Goal: Book appointment/travel/reservation

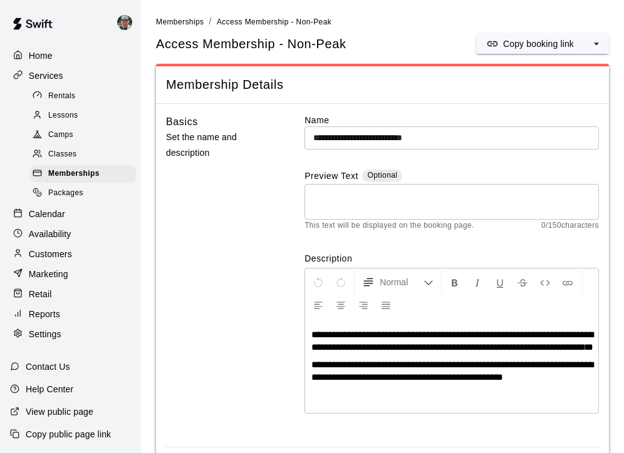
scroll to position [1027, 0]
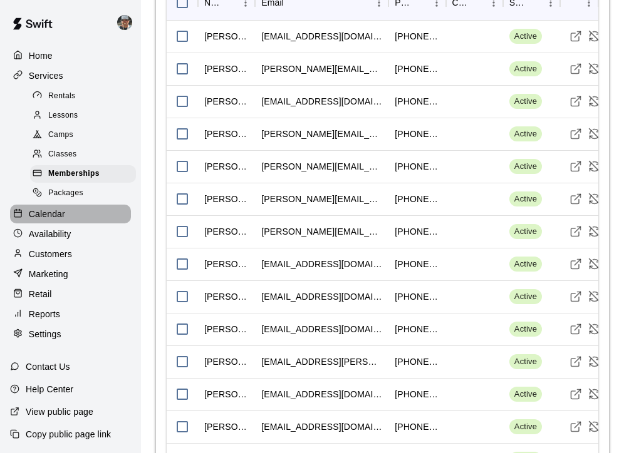
click at [76, 218] on div "Calendar" at bounding box center [70, 214] width 121 height 19
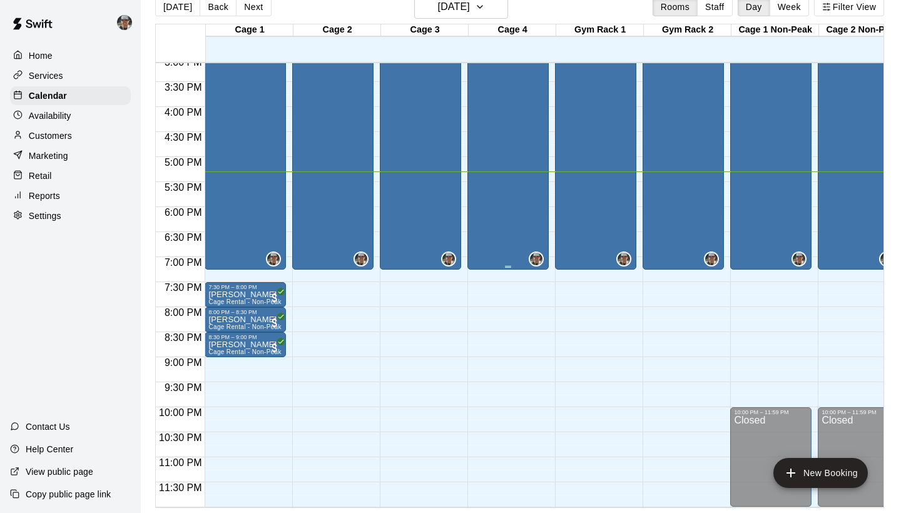
scroll to position [20, 0]
click at [485, 10] on icon "button" at bounding box center [480, 6] width 10 height 15
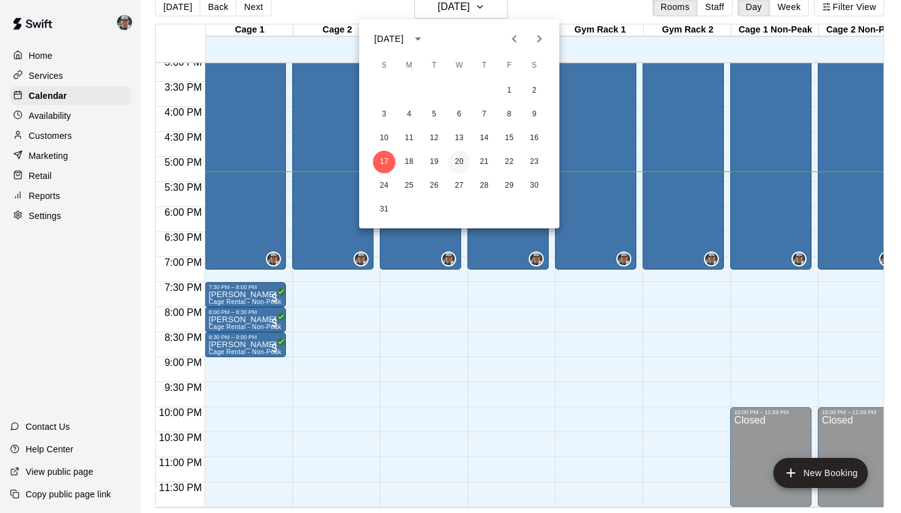
click at [461, 165] on button "20" at bounding box center [459, 162] width 23 height 23
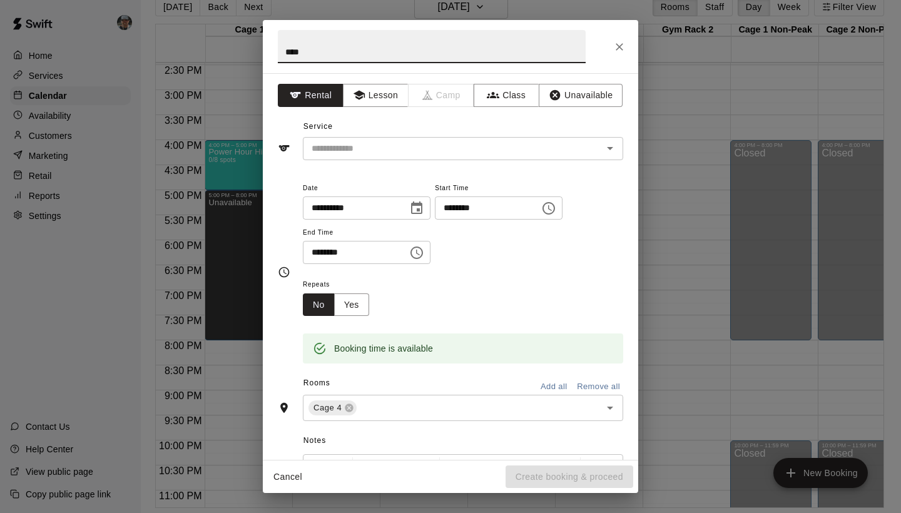
click at [470, 54] on input "****" at bounding box center [432, 46] width 308 height 33
type input "****"
click at [511, 93] on button "Class" at bounding box center [507, 95] width 66 height 23
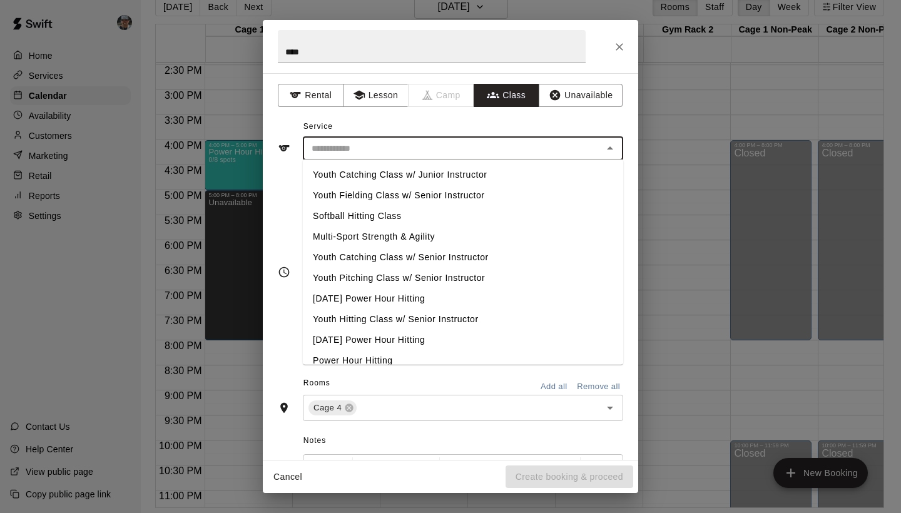
click at [456, 148] on input "text" at bounding box center [453, 149] width 292 height 16
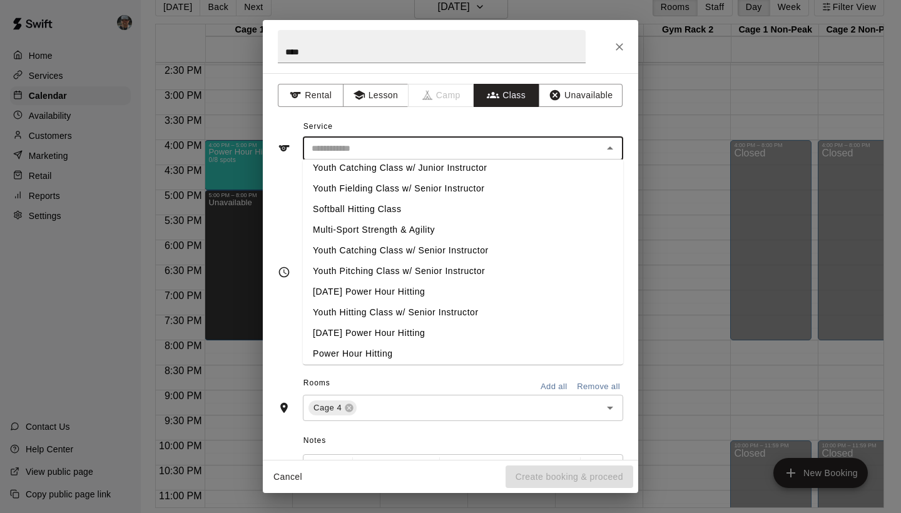
scroll to position [11, 0]
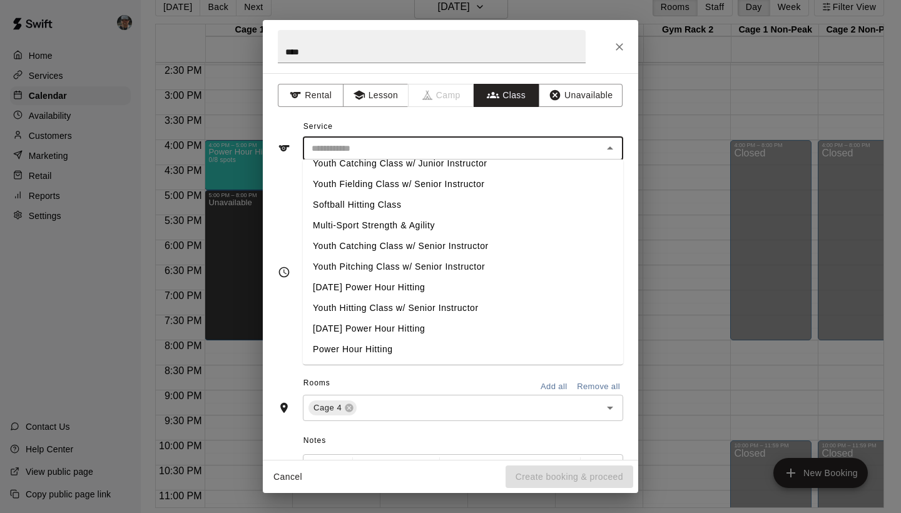
click at [439, 246] on li "Youth Catching Class w/ Senior Instructor" at bounding box center [463, 246] width 321 height 21
type input "**********"
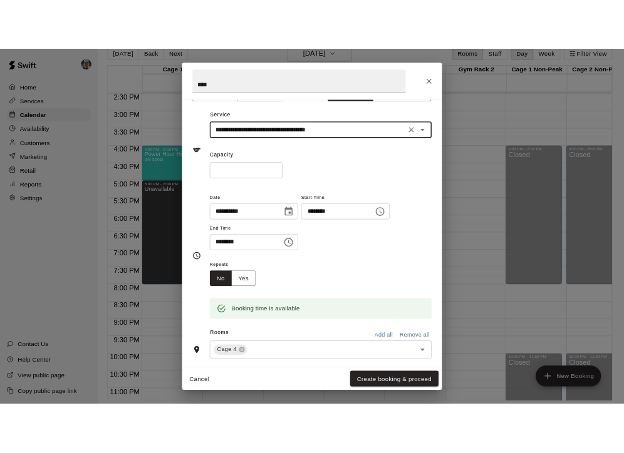
scroll to position [33, 0]
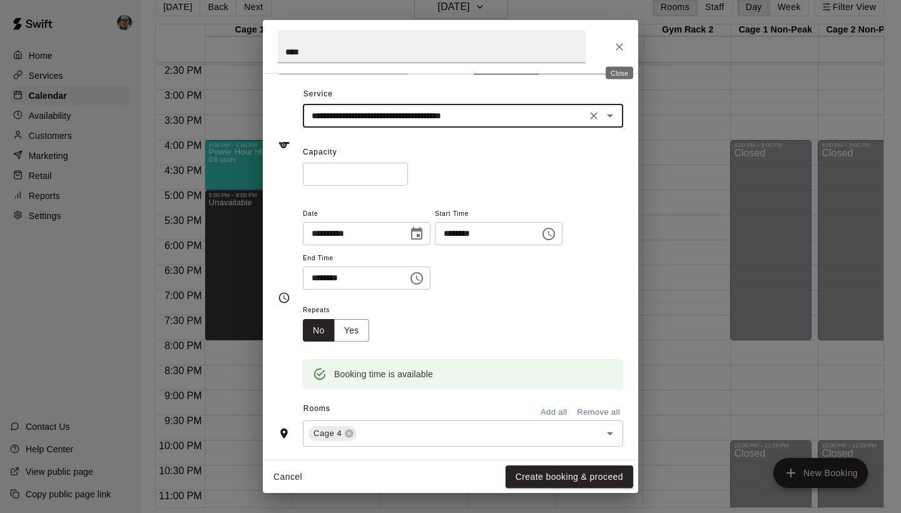
click at [622, 54] on button "Close" at bounding box center [619, 47] width 23 height 23
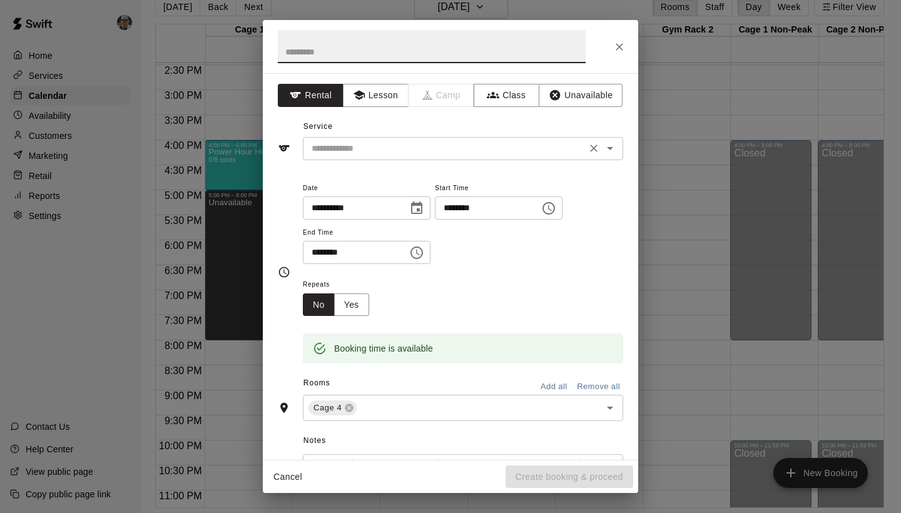
click at [448, 153] on input "text" at bounding box center [445, 149] width 276 height 16
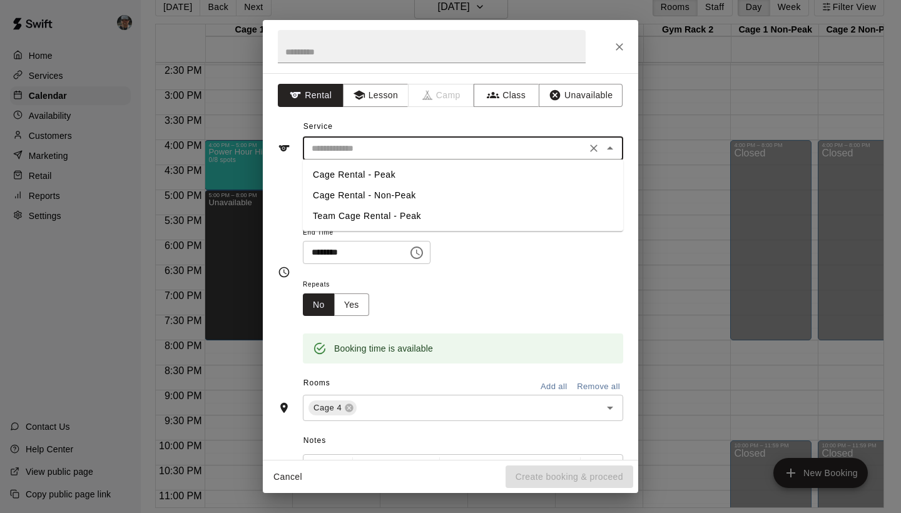
click at [454, 153] on input "text" at bounding box center [445, 149] width 276 height 16
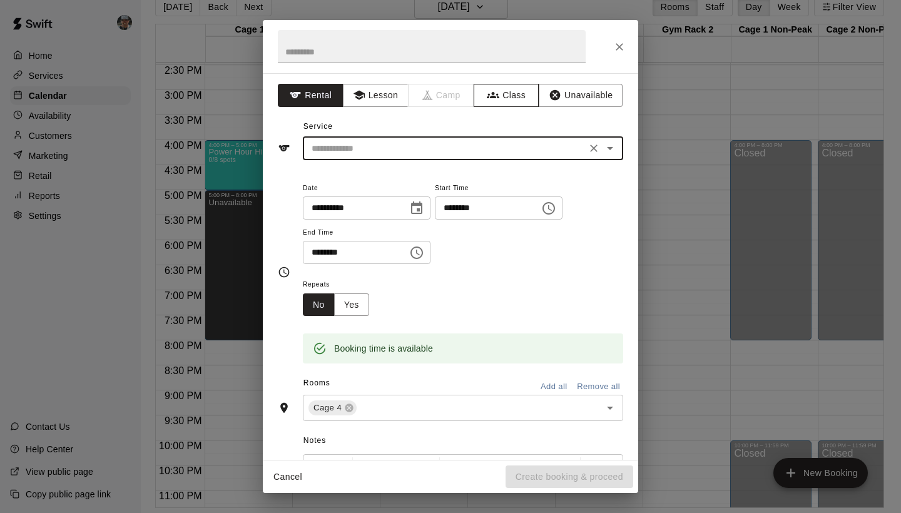
click at [508, 100] on button "Class" at bounding box center [507, 95] width 66 height 23
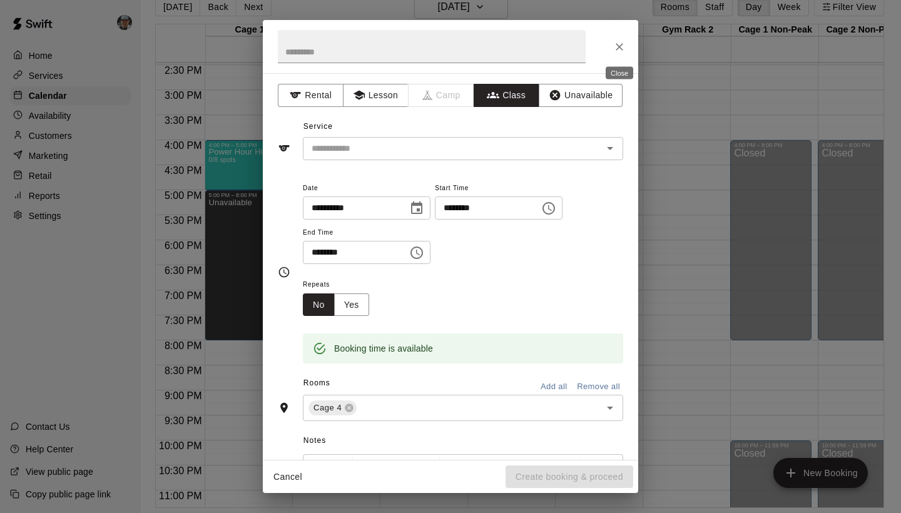
click at [623, 51] on icon "Close" at bounding box center [619, 47] width 13 height 13
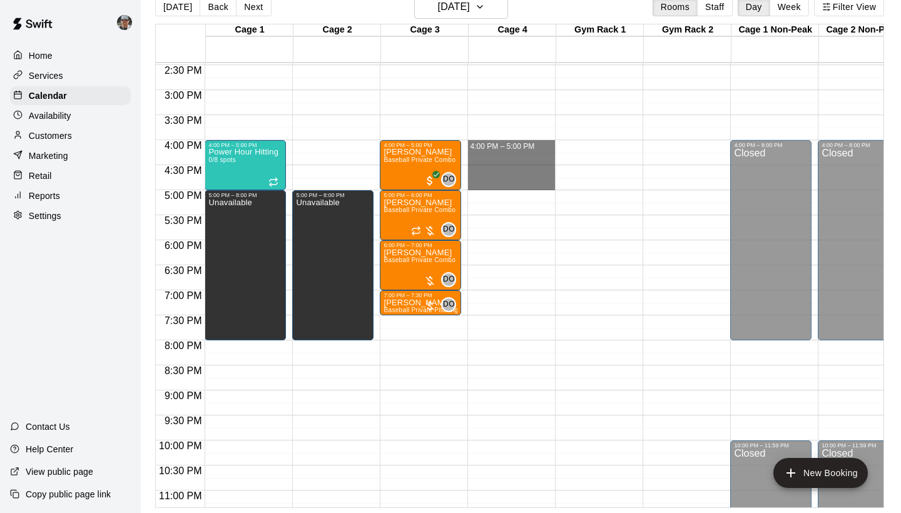
drag, startPoint x: 512, startPoint y: 143, endPoint x: 513, endPoint y: 179, distance: 36.3
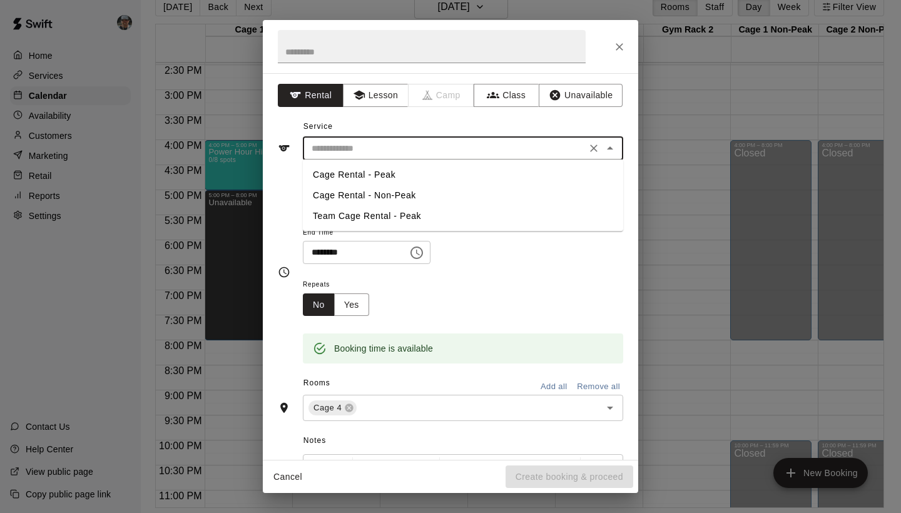
click at [482, 153] on input "text" at bounding box center [445, 149] width 276 height 16
click at [491, 92] on icon "button" at bounding box center [493, 95] width 13 height 13
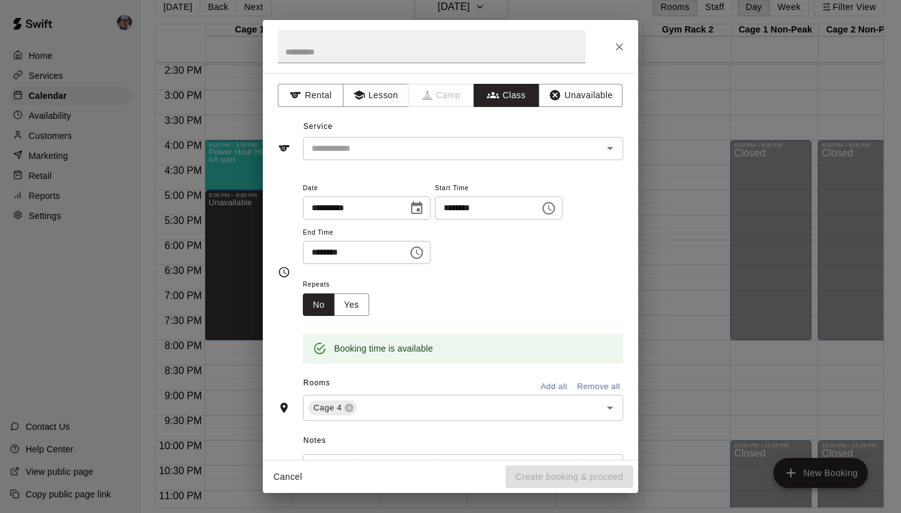
click at [500, 146] on input "text" at bounding box center [453, 149] width 292 height 16
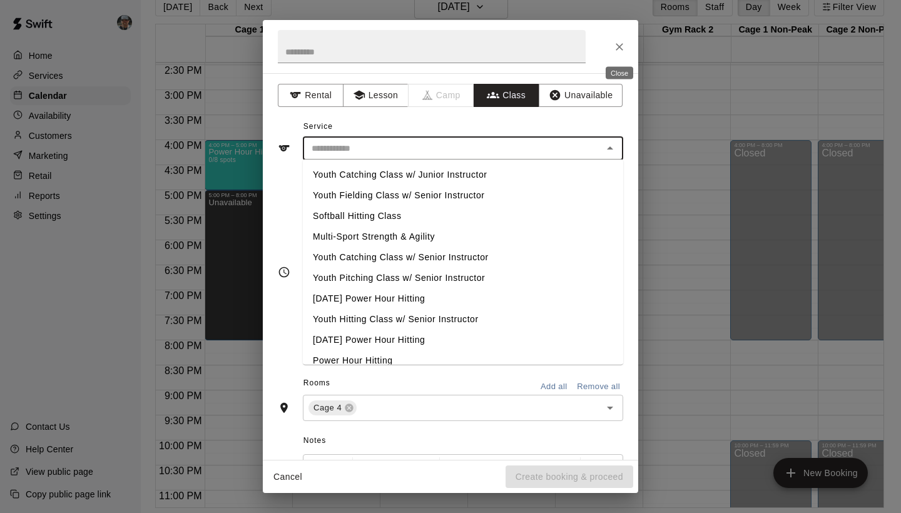
click at [622, 47] on icon "Close" at bounding box center [619, 47] width 13 height 13
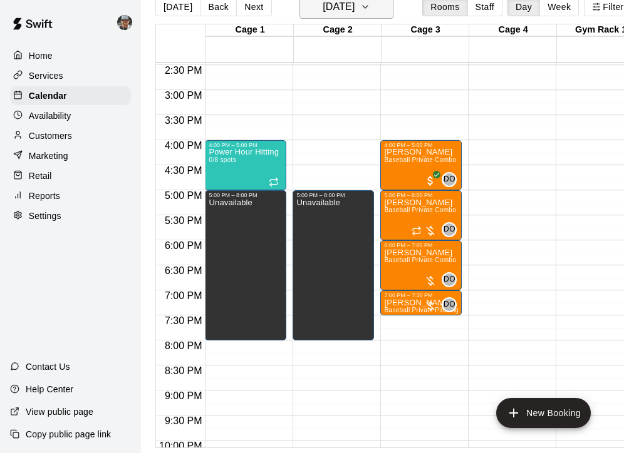
click at [388, 15] on button "[DATE]" at bounding box center [346, 7] width 94 height 24
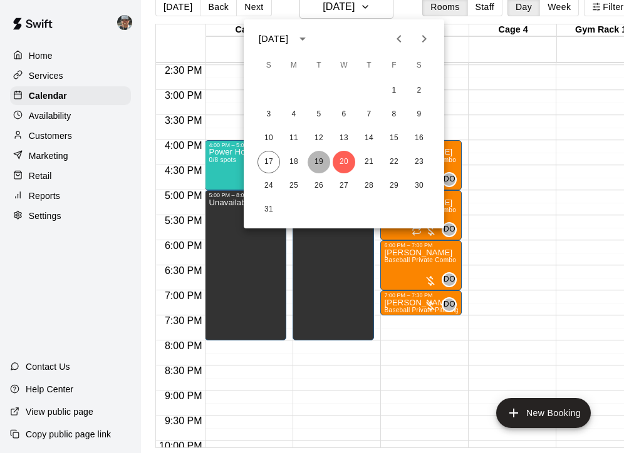
click at [317, 162] on button "19" at bounding box center [318, 162] width 23 height 23
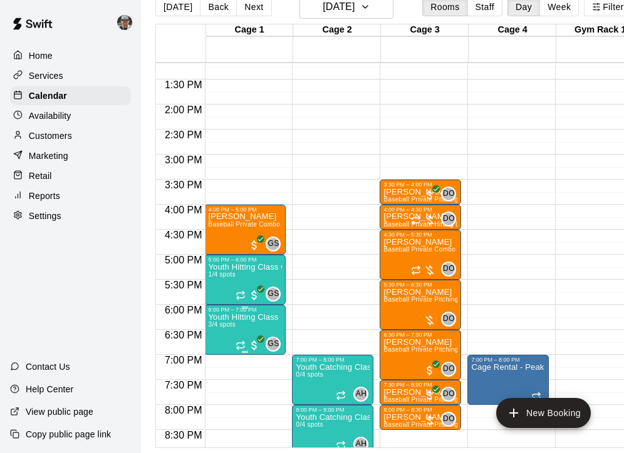
scroll to position [657, 1]
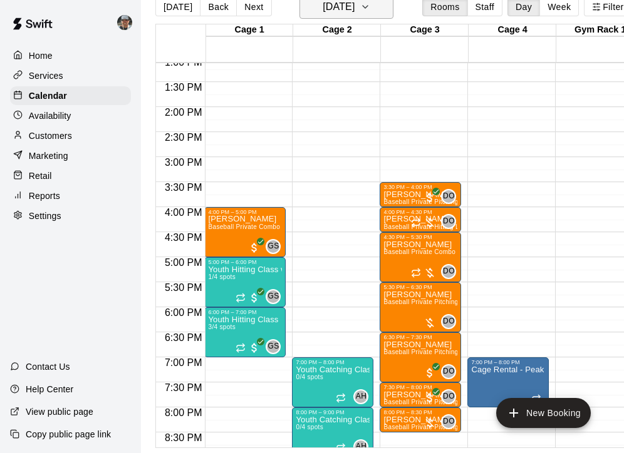
click at [370, 11] on icon "button" at bounding box center [365, 6] width 10 height 15
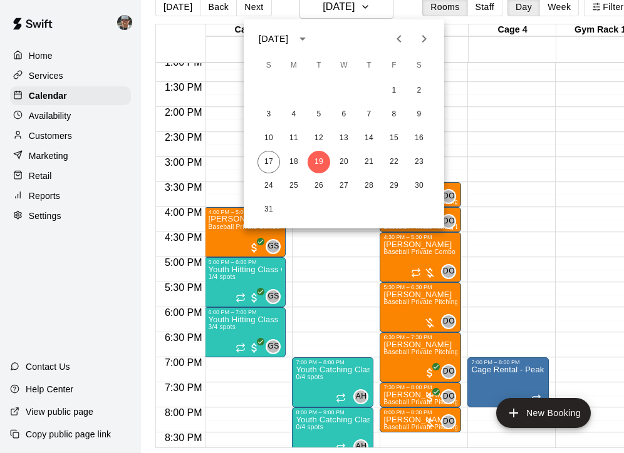
click at [346, 279] on div at bounding box center [312, 226] width 624 height 453
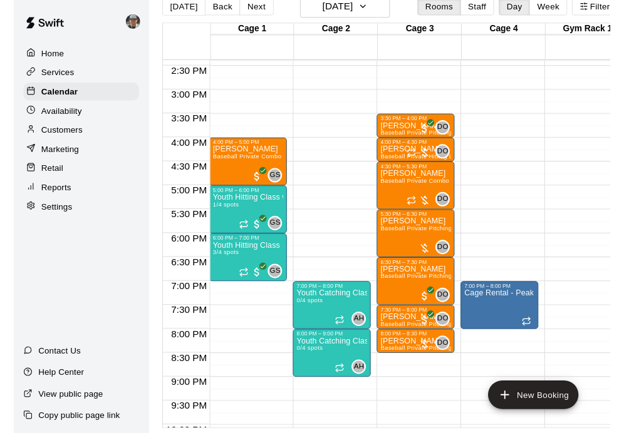
scroll to position [720, 1]
